Goal: Find specific page/section: Find specific page/section

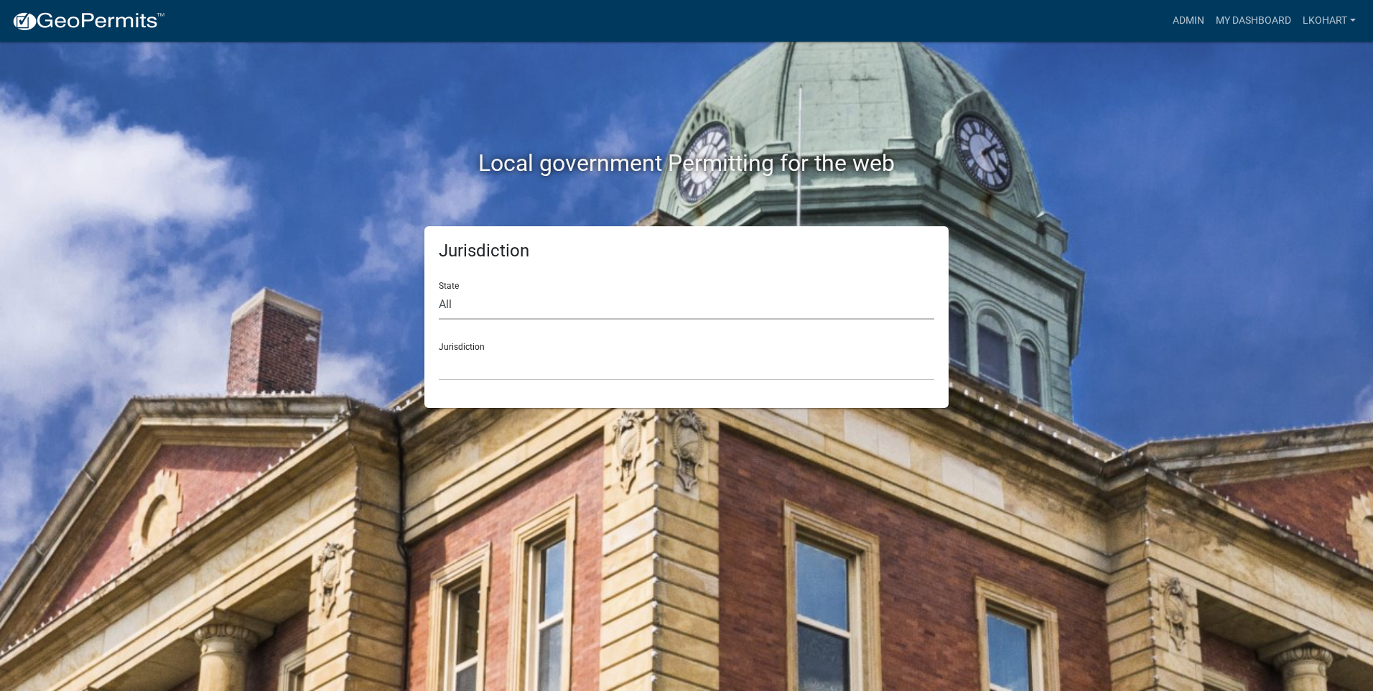
click at [475, 305] on select "All [US_STATE] [US_STATE] [US_STATE] [US_STATE] [US_STATE] [US_STATE] [US_STATE…" at bounding box center [687, 304] width 496 height 29
select select "[US_STATE]"
click at [439, 290] on select "All [US_STATE] [US_STATE] [US_STATE] [US_STATE] [US_STATE] [US_STATE] [US_STATE…" at bounding box center [687, 304] width 496 height 29
click at [469, 366] on select "[GEOGRAPHIC_DATA], [US_STATE] [GEOGRAPHIC_DATA], [US_STATE] [GEOGRAPHIC_DATA], …" at bounding box center [687, 365] width 496 height 29
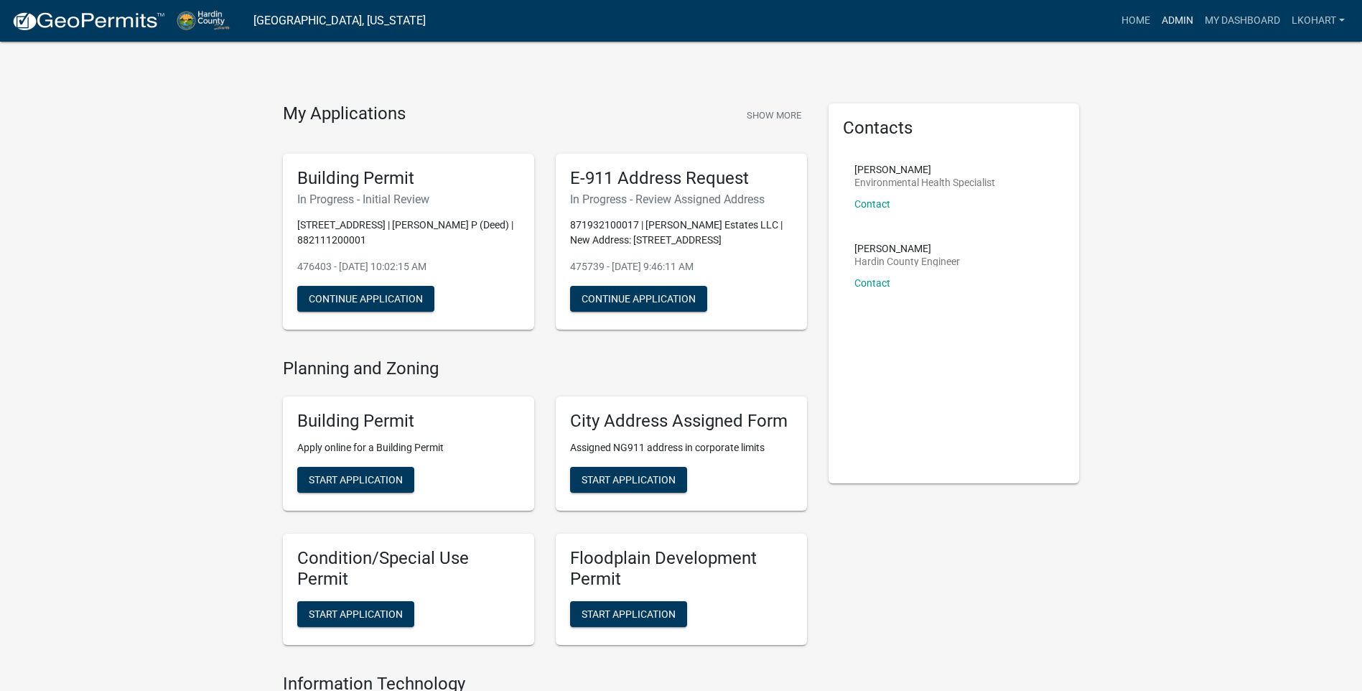
click at [1179, 18] on link "Admin" at bounding box center [1177, 20] width 43 height 27
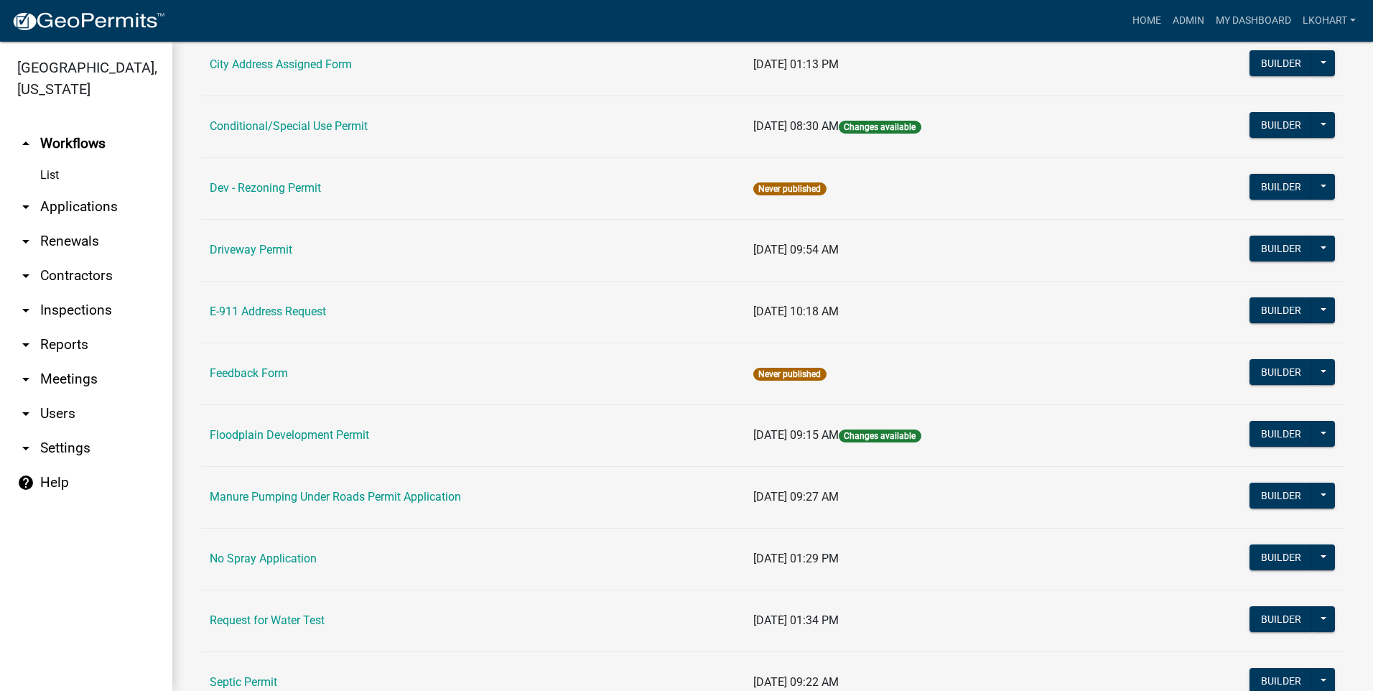
scroll to position [215, 0]
click at [284, 313] on link "E-911 Address Request" at bounding box center [268, 311] width 116 height 14
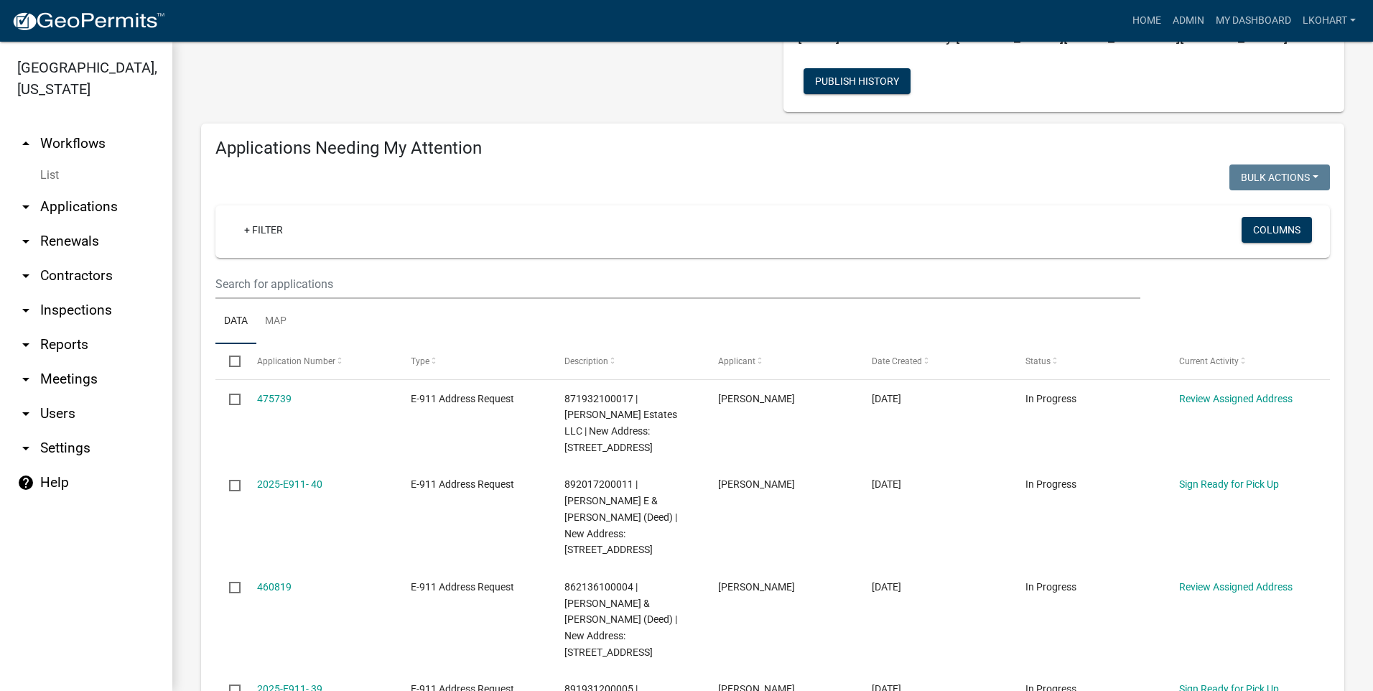
scroll to position [144, 0]
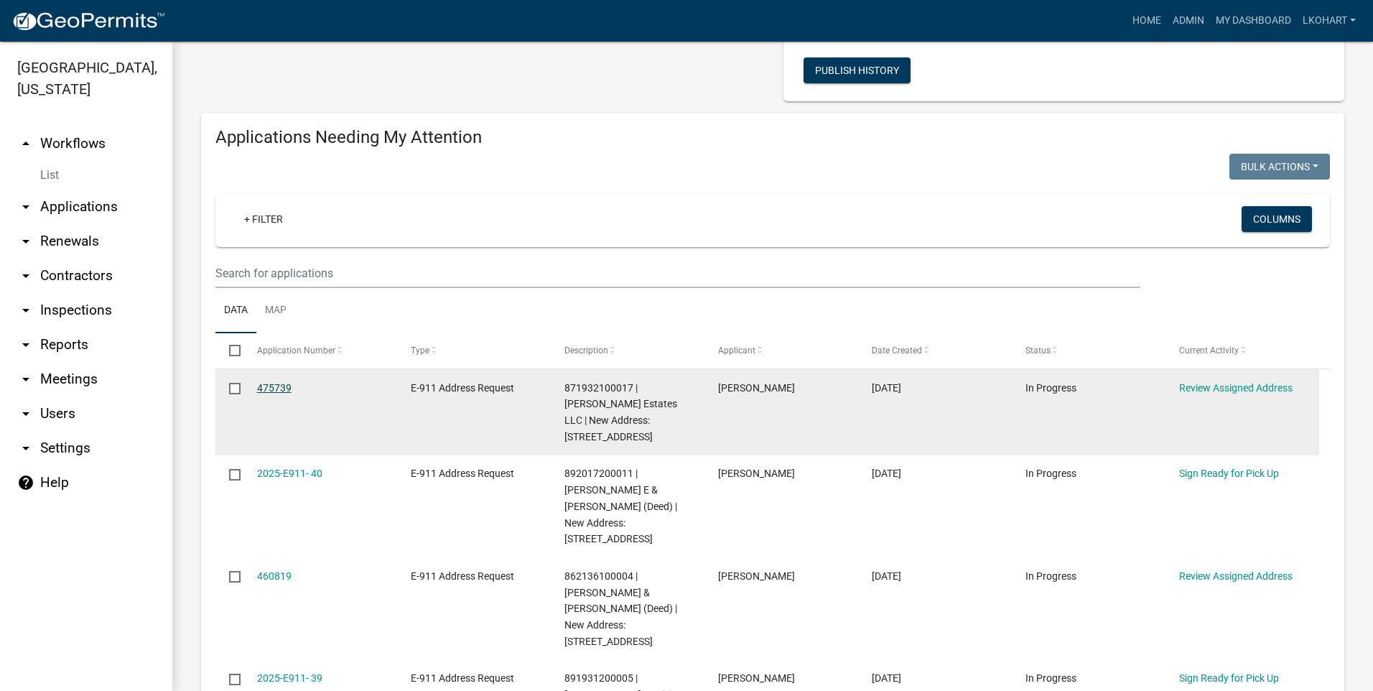
click at [275, 382] on link "475739" at bounding box center [274, 387] width 34 height 11
